Goal: Transaction & Acquisition: Book appointment/travel/reservation

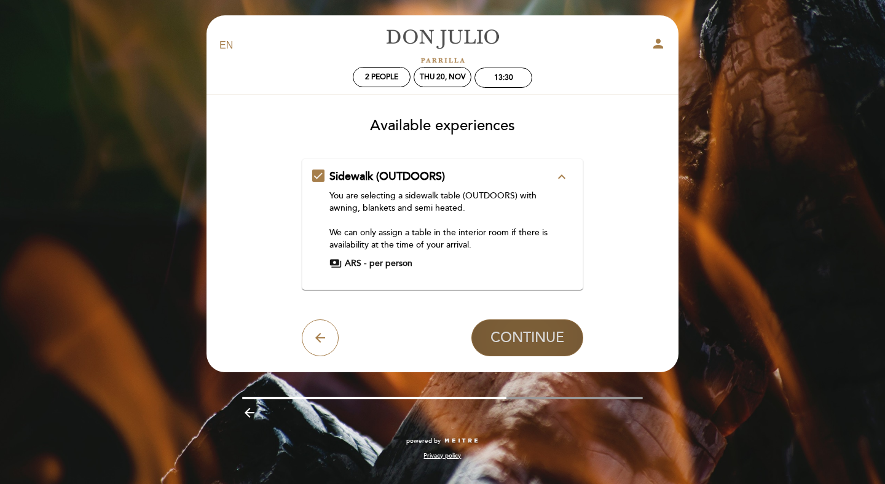
click at [514, 337] on span "CONTINUE" at bounding box center [527, 337] width 74 height 17
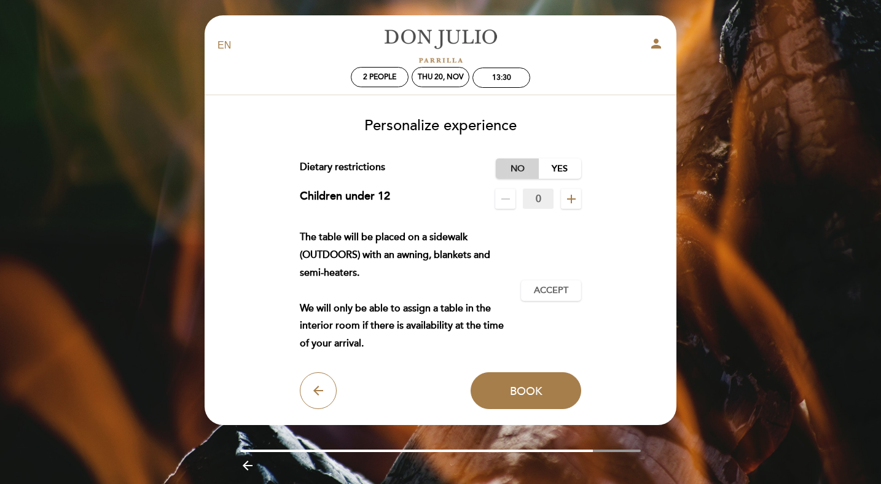
click at [520, 166] on label "No" at bounding box center [517, 168] width 43 height 20
click at [542, 290] on span "Accept" at bounding box center [551, 290] width 34 height 13
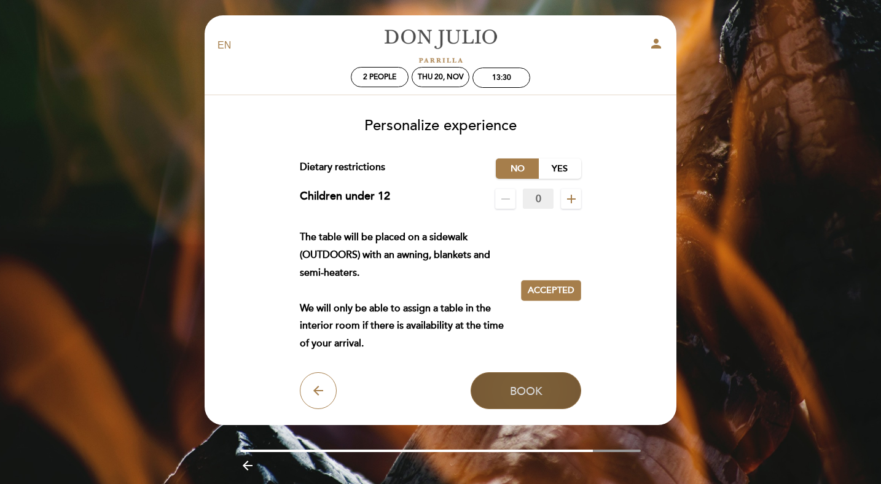
click at [526, 389] on span "Book" at bounding box center [526, 391] width 33 height 14
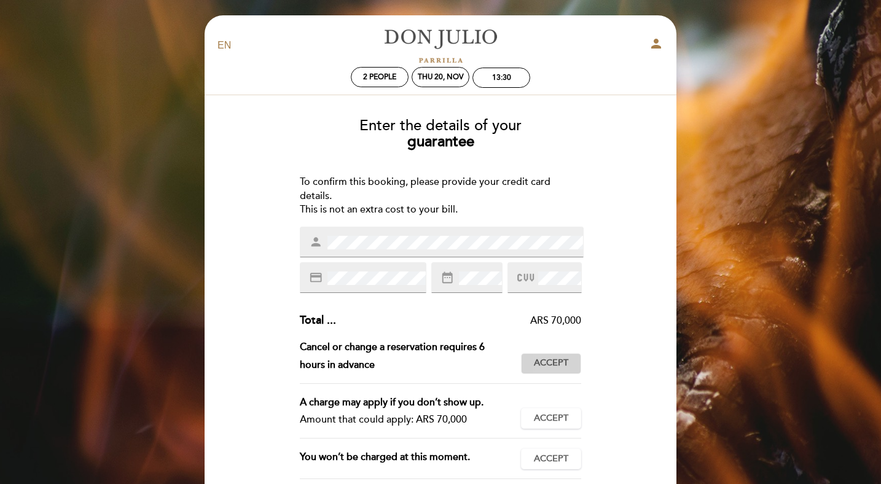
click at [558, 366] on span "Accept" at bounding box center [551, 363] width 34 height 13
click at [547, 413] on span "Accept" at bounding box center [551, 418] width 34 height 13
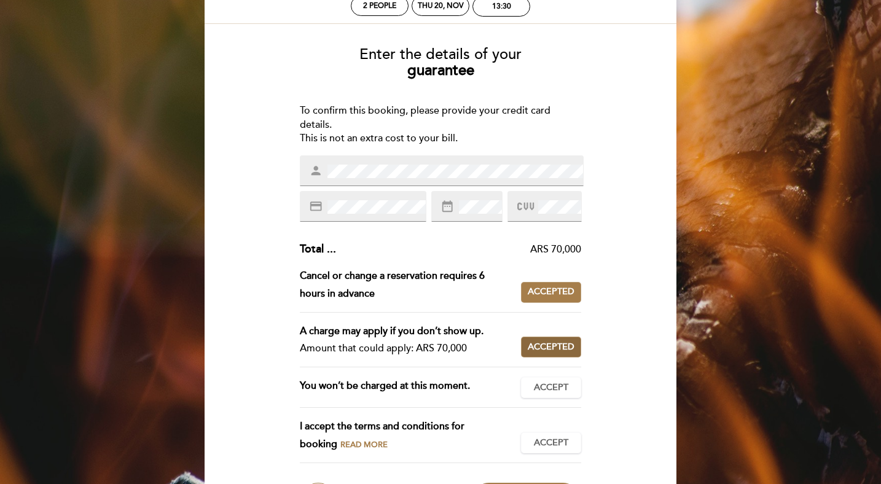
scroll to position [72, 0]
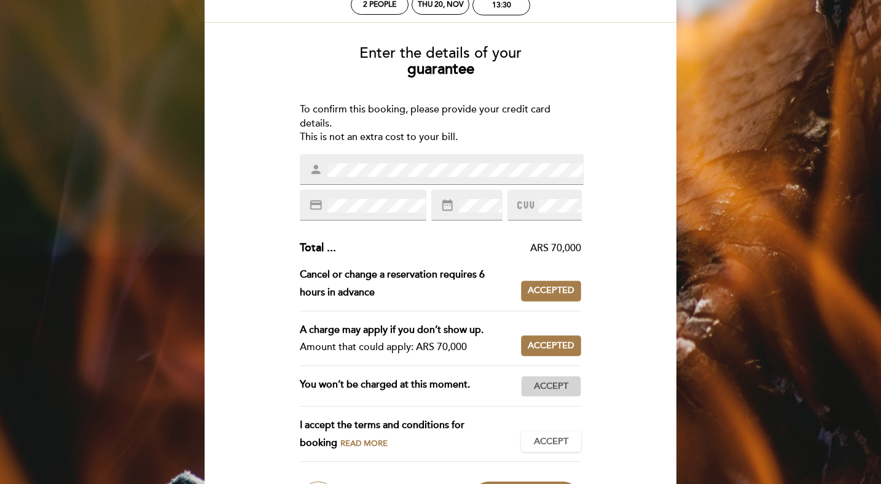
click at [550, 385] on span "Accept" at bounding box center [551, 386] width 34 height 13
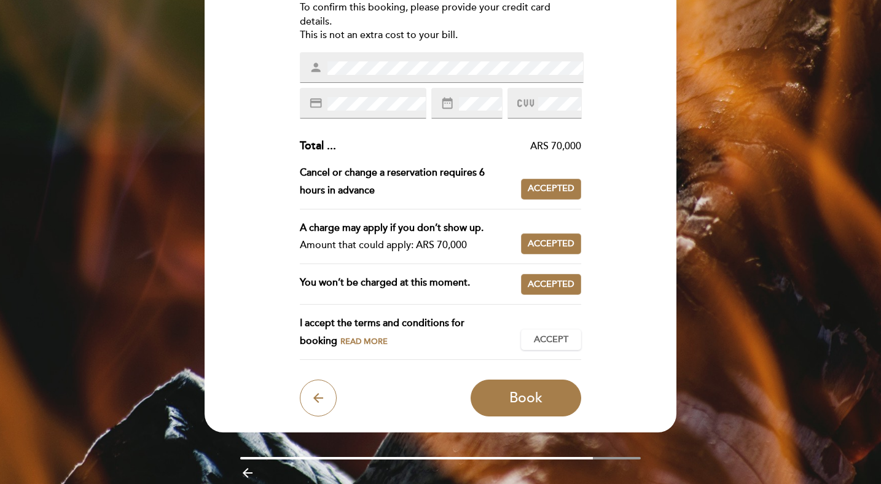
scroll to position [179, 0]
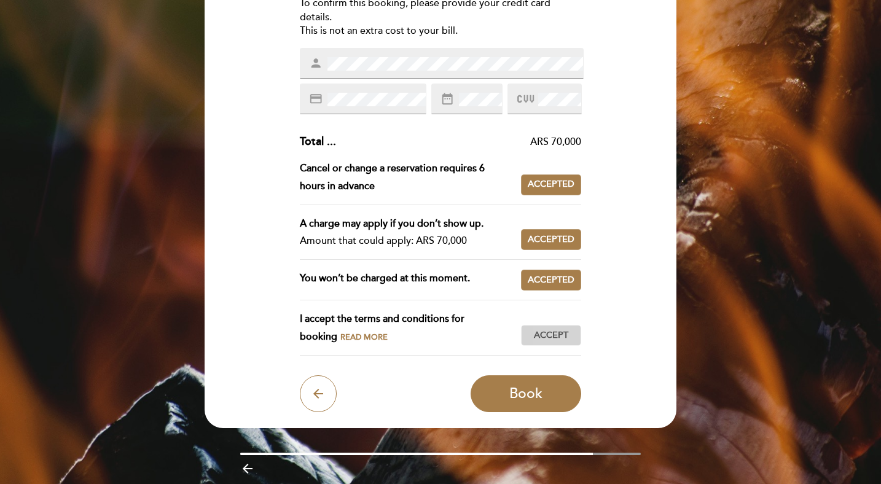
click at [550, 333] on span "Accept" at bounding box center [551, 335] width 34 height 13
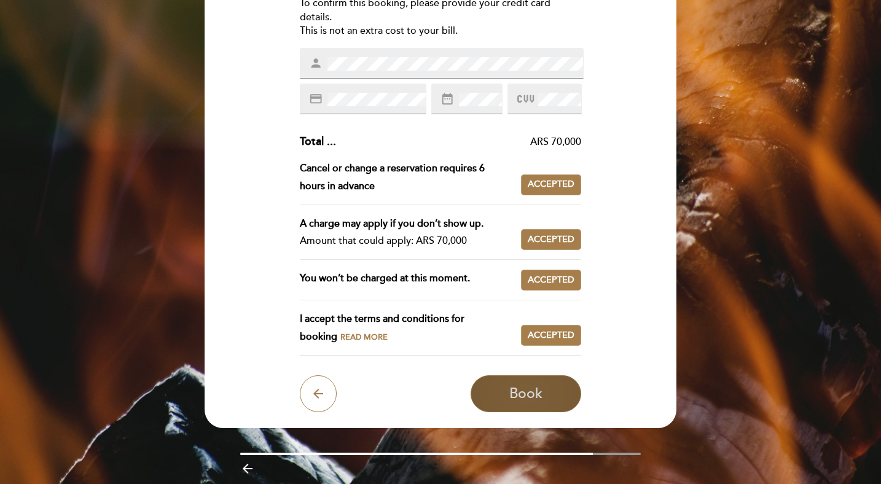
click at [518, 393] on span "Book" at bounding box center [525, 393] width 33 height 17
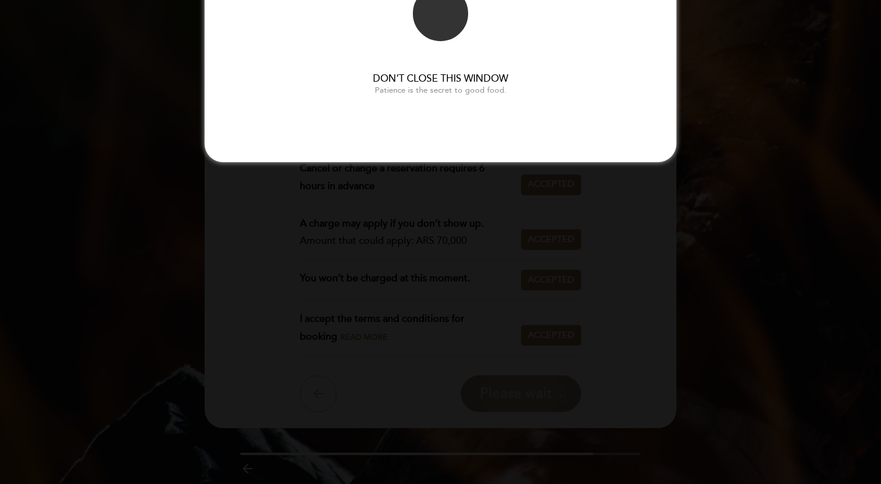
scroll to position [0, 0]
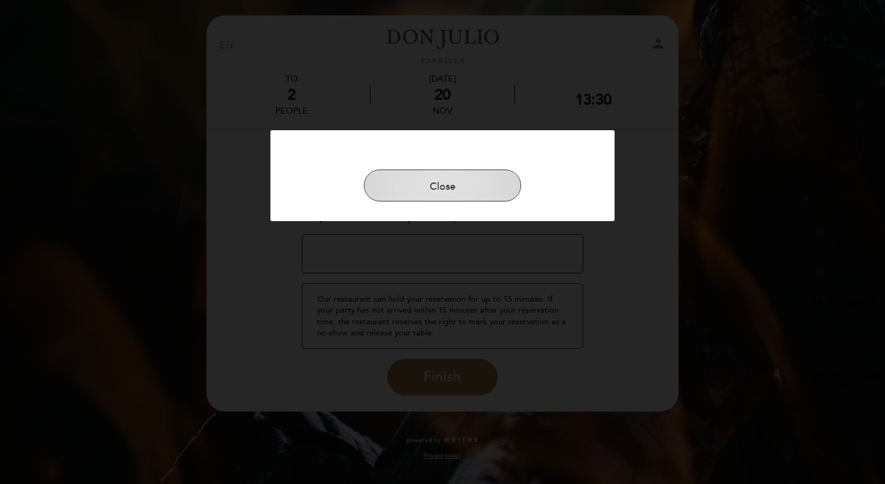
click at [445, 186] on button "Close" at bounding box center [442, 186] width 157 height 32
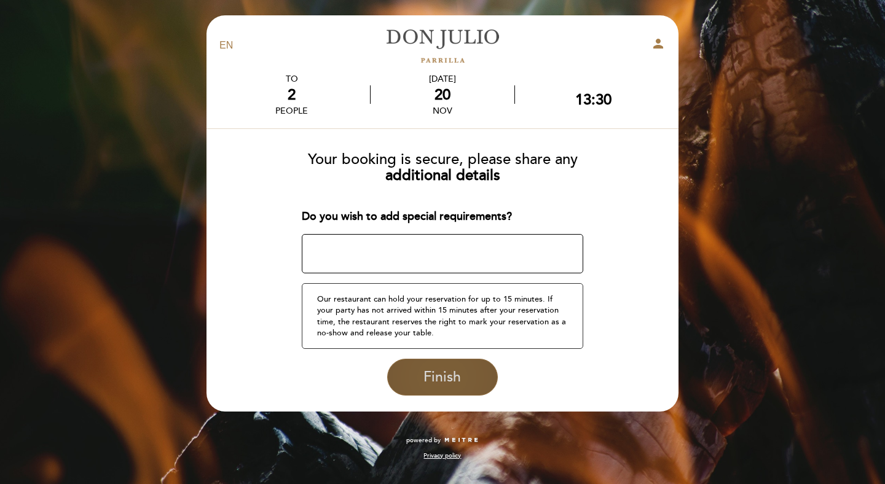
click at [440, 373] on span "Finish" at bounding box center [441, 377] width 37 height 17
